Goal: Use online tool/utility: Utilize a website feature to perform a specific function

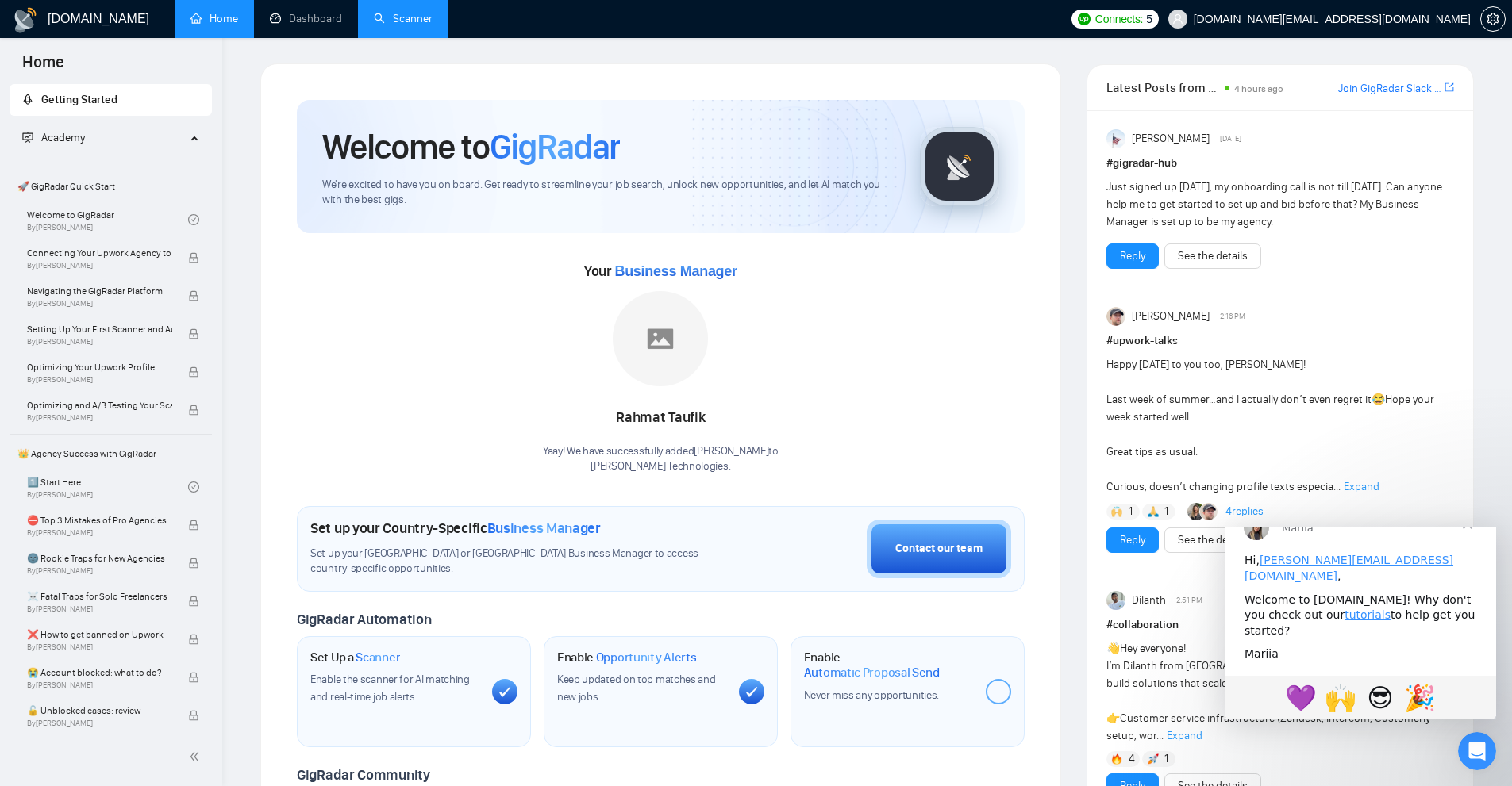
click at [421, 23] on link "Scanner" at bounding box center [403, 19] width 58 height 14
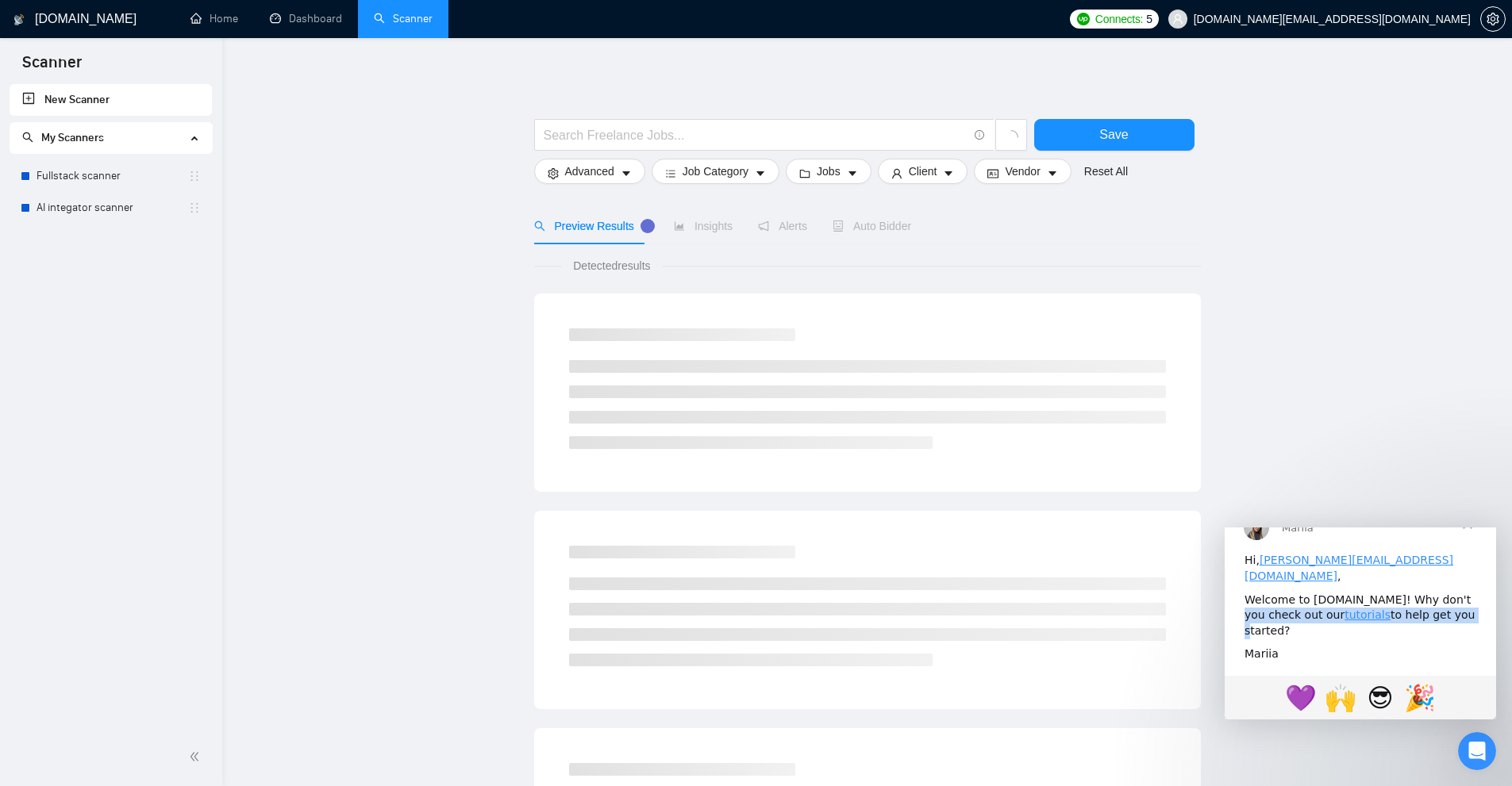
drag, startPoint x: 1431, startPoint y: 614, endPoint x: 1405, endPoint y: 631, distance: 31.1
click at [1405, 631] on div "Welcome to GigRadar.io! Why don't you check out our tutorials to help get you s…" at bounding box center [1360, 615] width 232 height 47
click at [1464, 553] on span "Close" at bounding box center [1467, 523] width 58 height 58
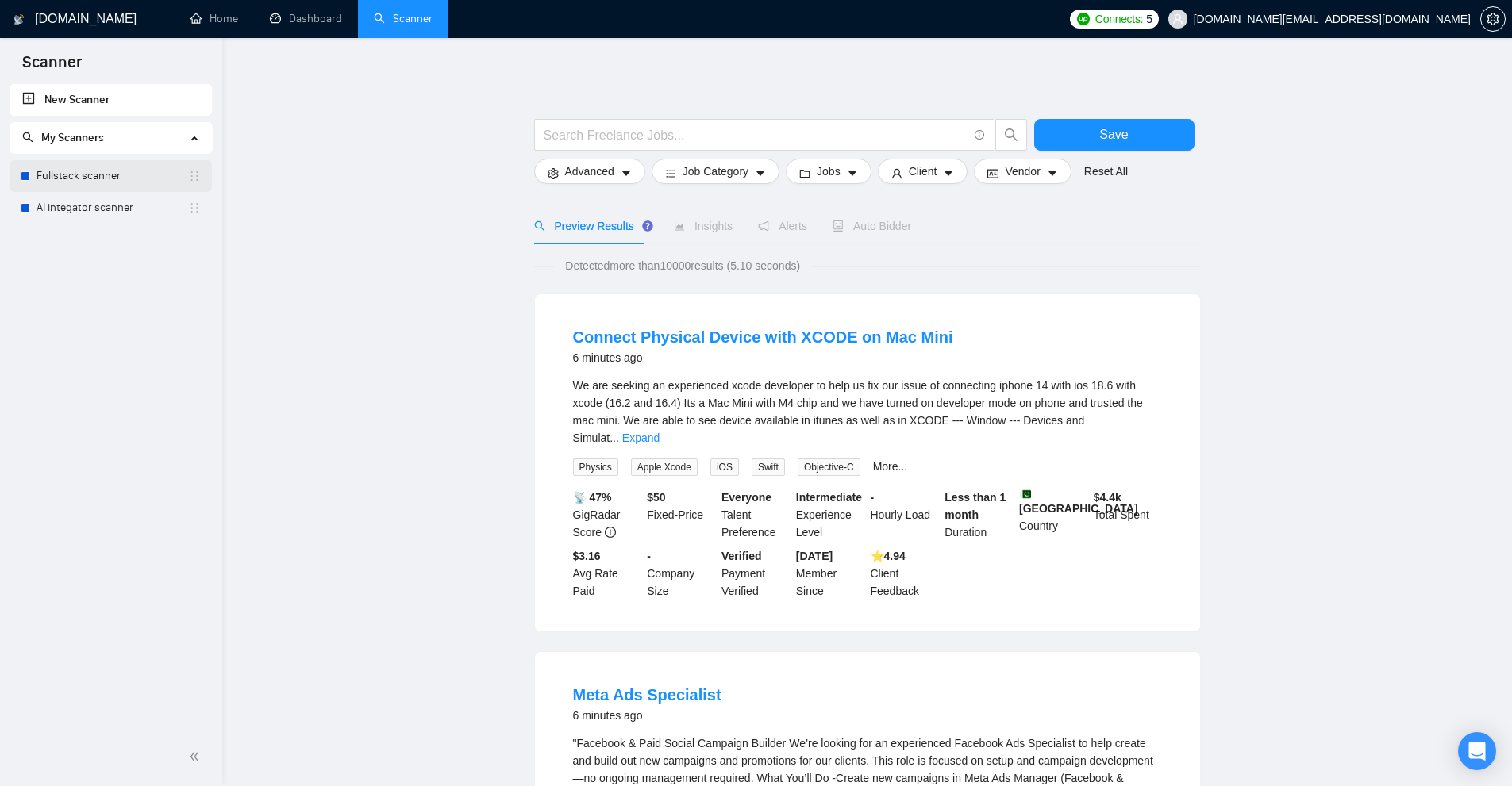
click at [119, 190] on link "Fullstack scanner" at bounding box center [112, 176] width 152 height 32
